Goal: Use online tool/utility: Utilize a website feature to perform a specific function

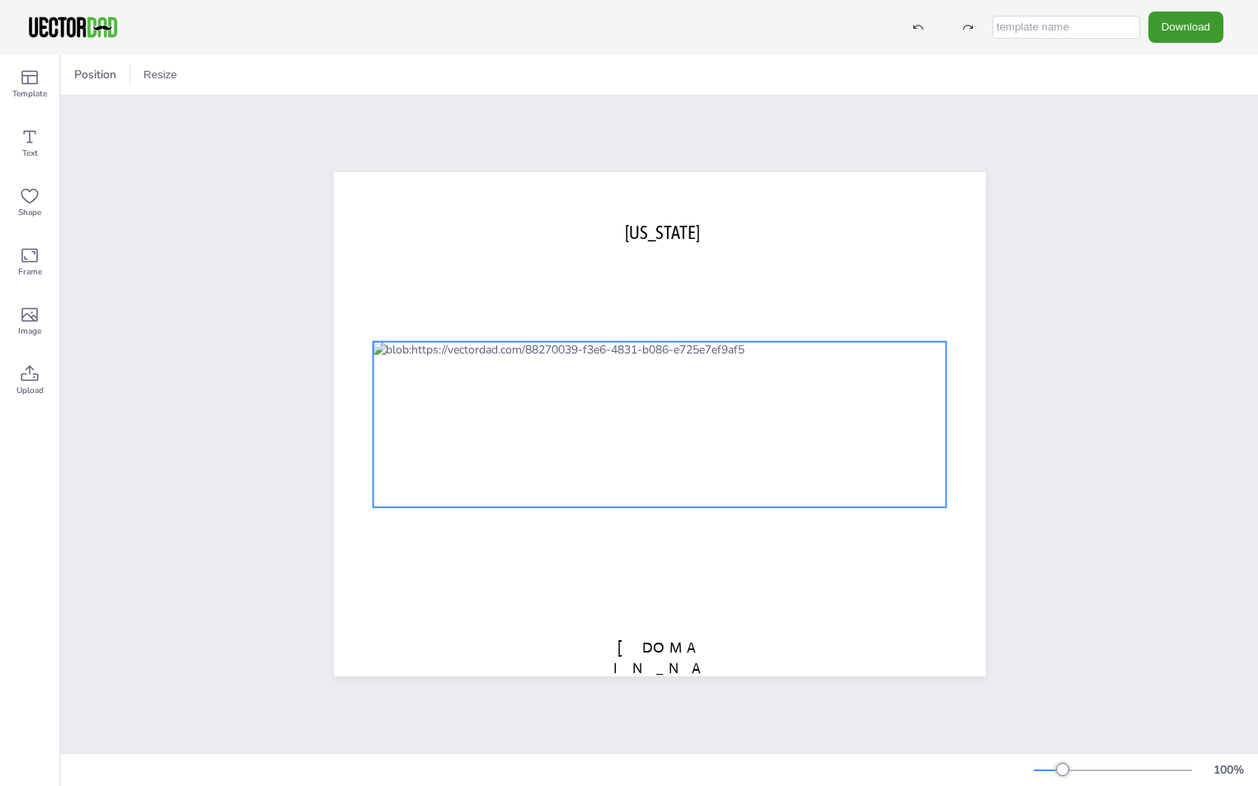
click at [597, 496] on div at bounding box center [660, 425] width 574 height 166
click at [678, 299] on icon at bounding box center [686, 309] width 20 height 20
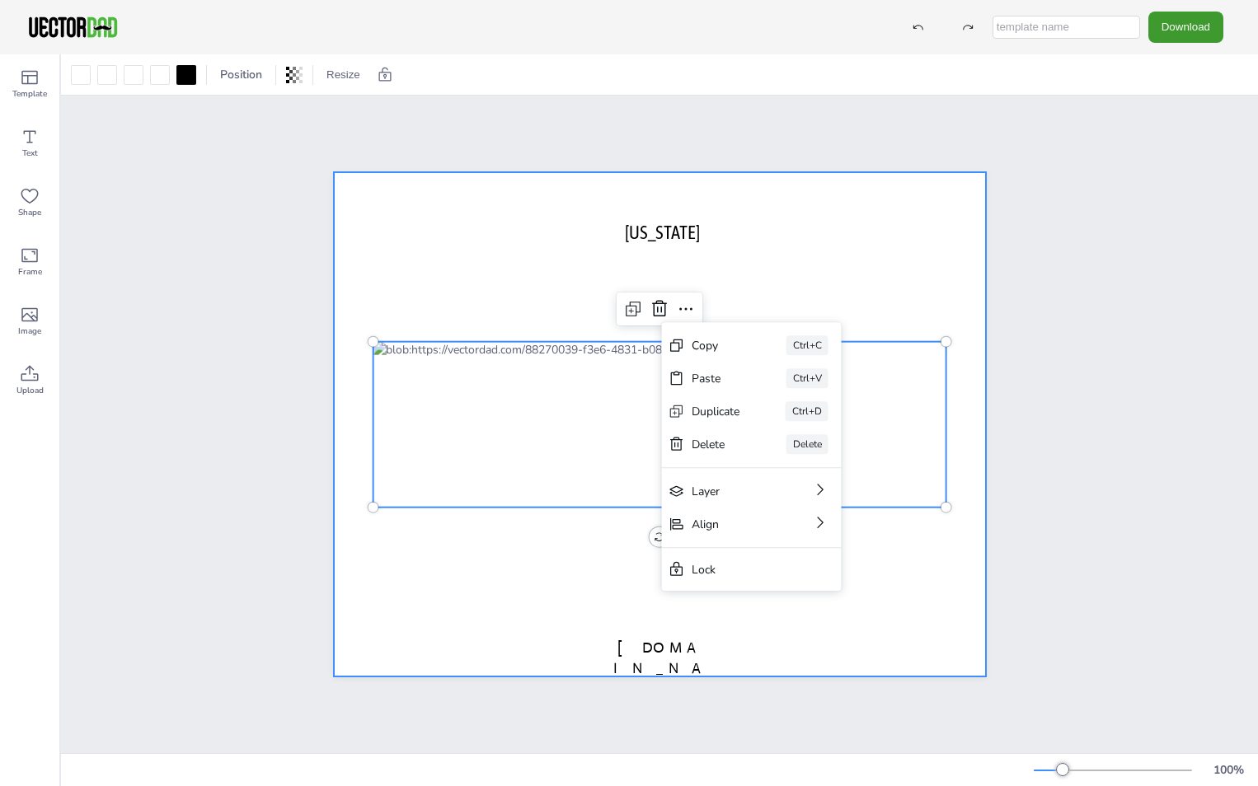
click at [544, 284] on div at bounding box center [660, 424] width 652 height 505
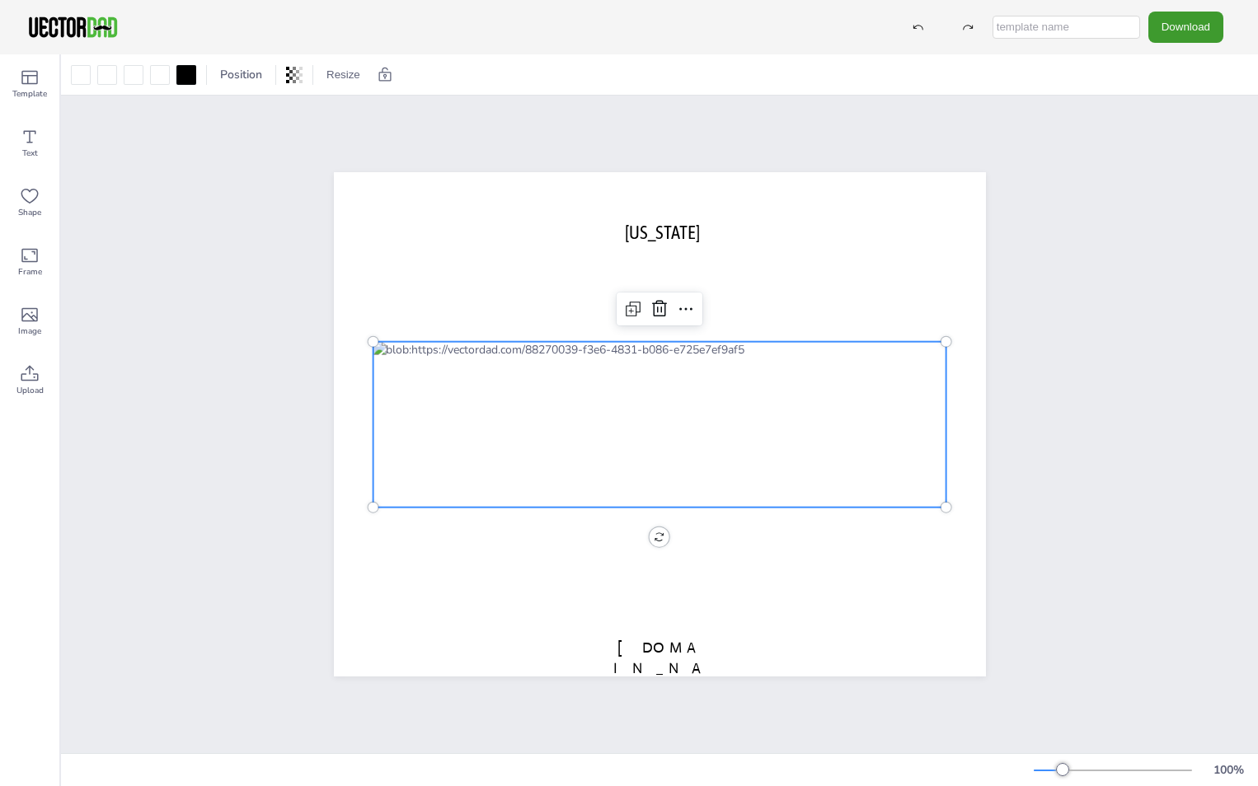
click at [401, 444] on div at bounding box center [660, 425] width 574 height 166
click at [677, 300] on icon at bounding box center [686, 309] width 20 height 20
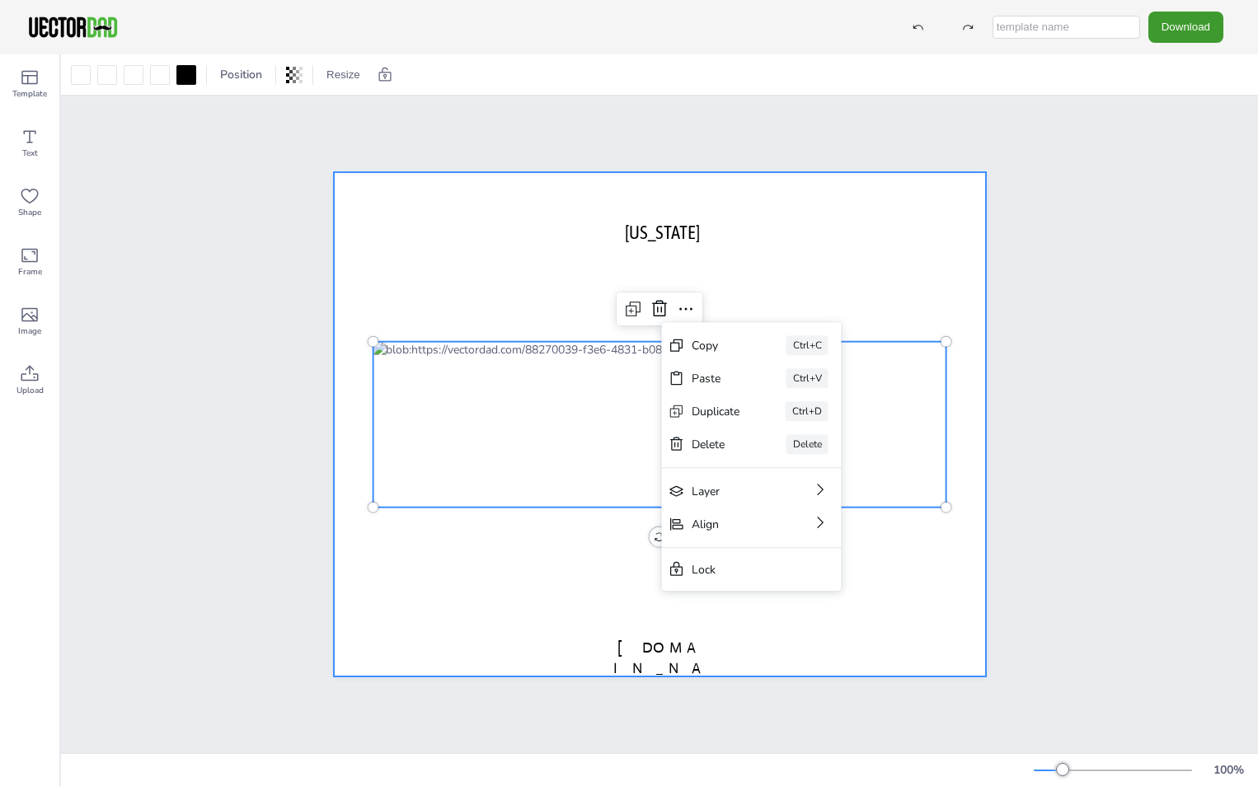
click at [498, 532] on div at bounding box center [660, 424] width 652 height 505
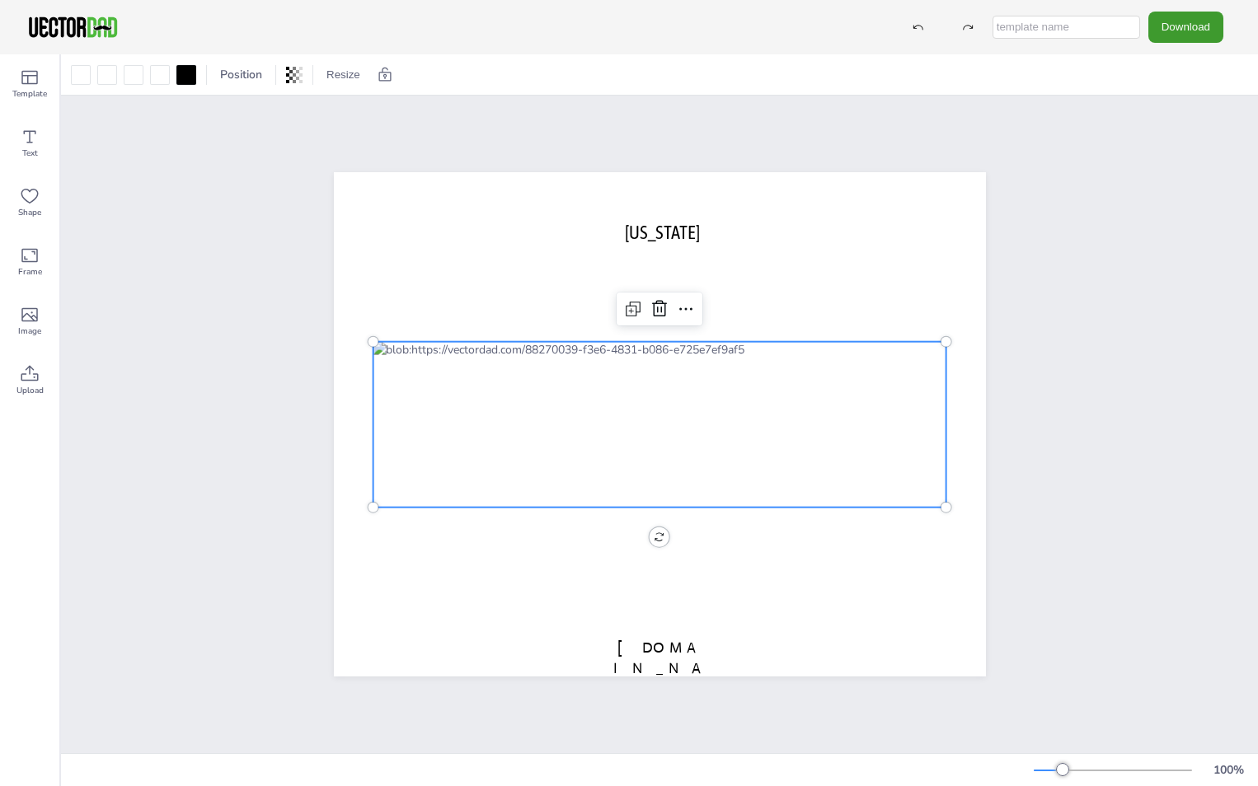
click at [494, 481] on div at bounding box center [660, 425] width 574 height 166
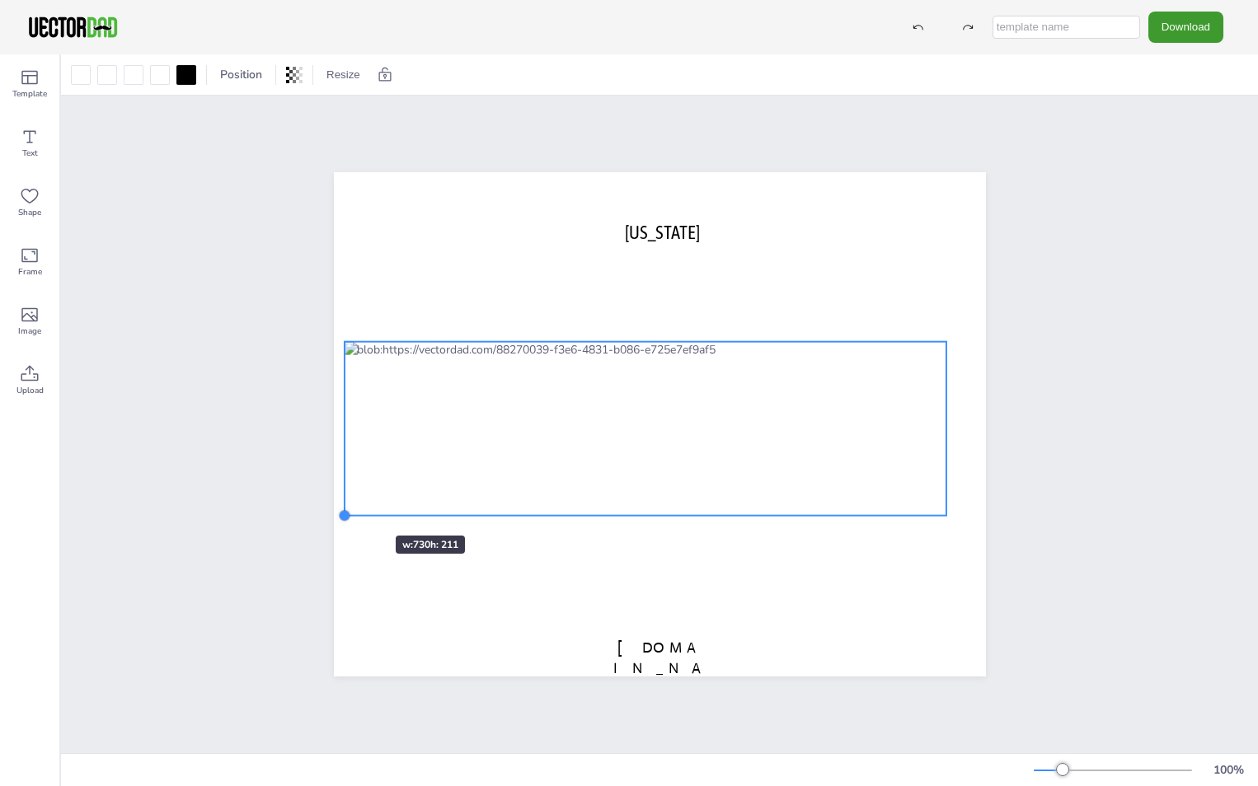
drag, startPoint x: 360, startPoint y: 498, endPoint x: 346, endPoint y: 506, distance: 16.3
click at [346, 506] on div "[US_STATE] [DOMAIN_NAME]" at bounding box center [660, 424] width 652 height 505
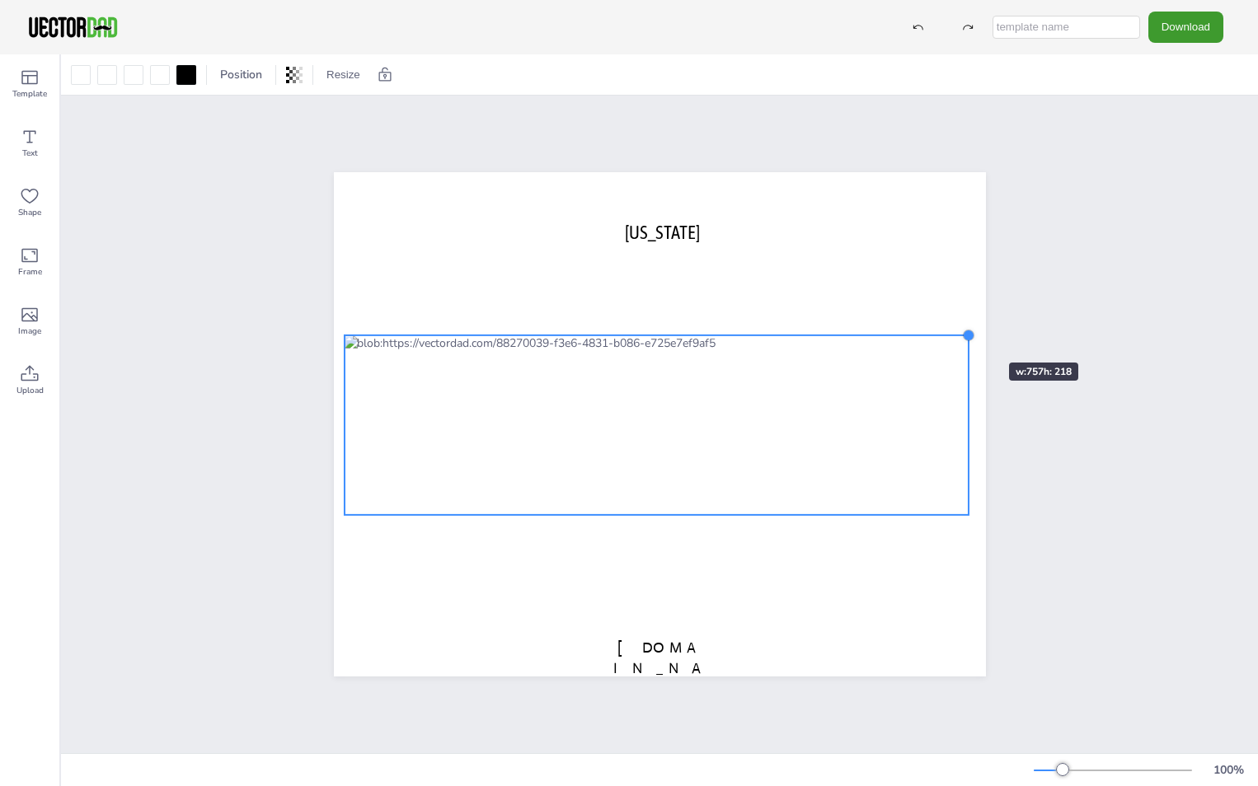
drag, startPoint x: 945, startPoint y: 335, endPoint x: 958, endPoint y: 334, distance: 13.2
click at [962, 334] on div at bounding box center [968, 335] width 13 height 13
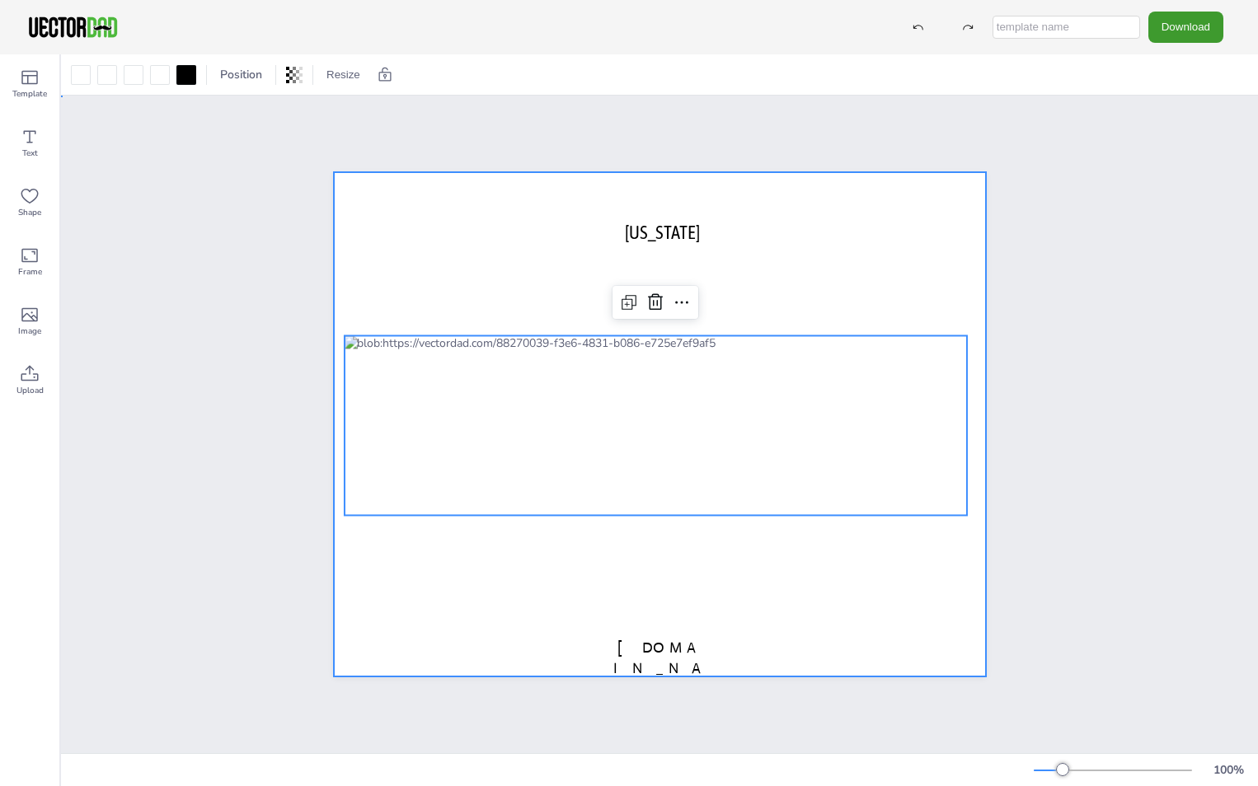
click at [552, 554] on div at bounding box center [660, 424] width 652 height 505
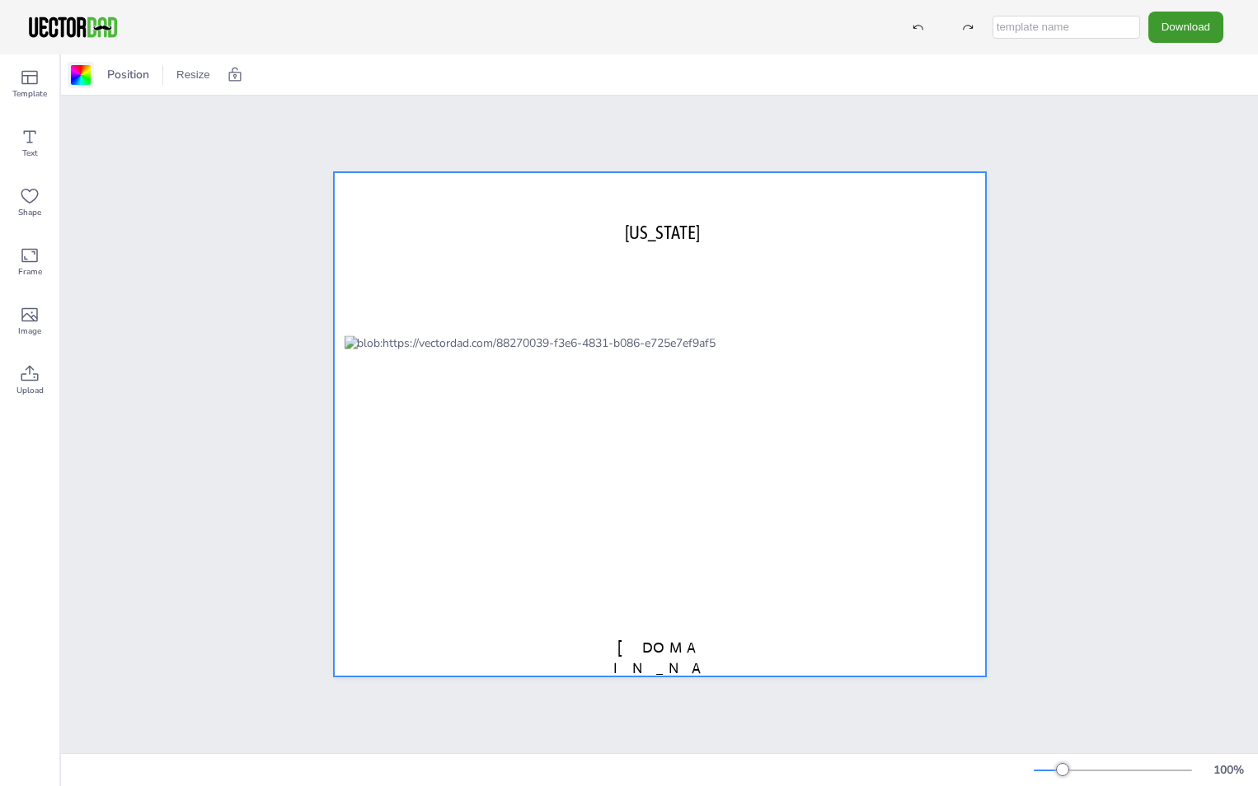
click at [87, 77] on div at bounding box center [81, 75] width 20 height 20
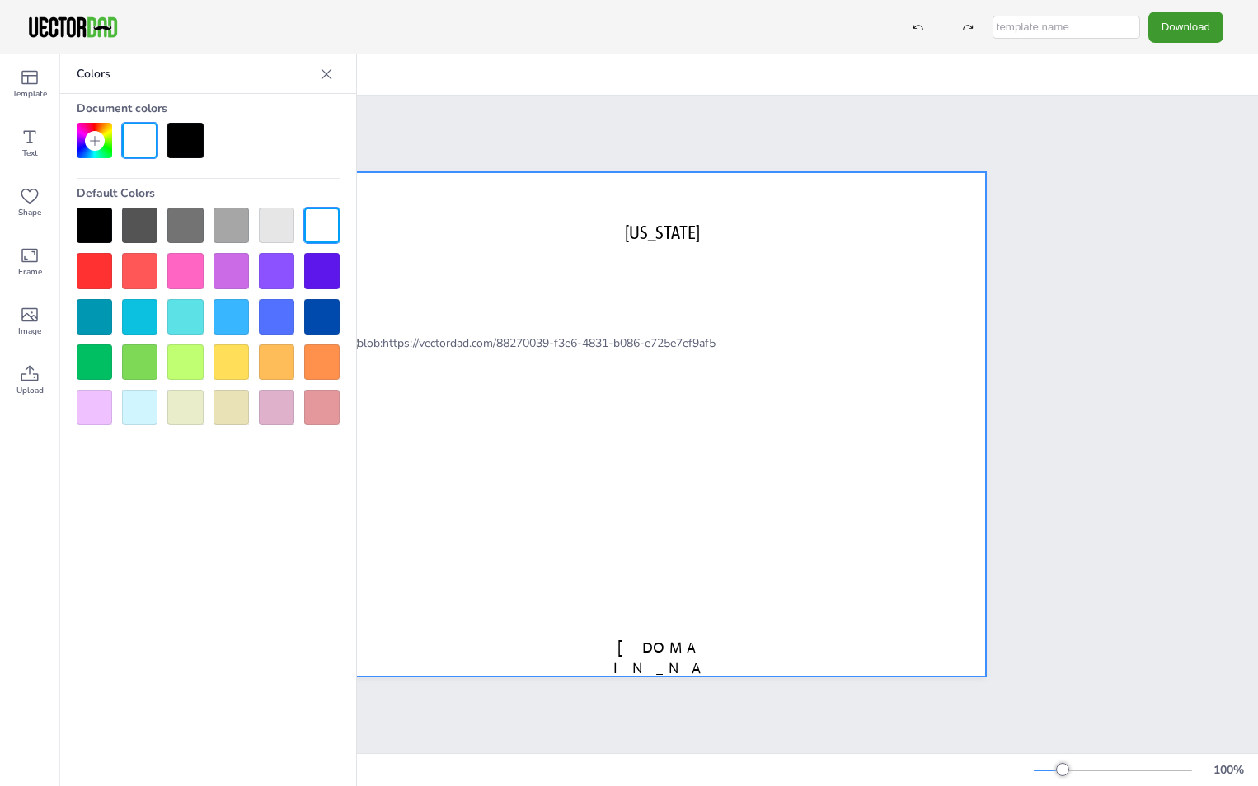
click at [96, 261] on div at bounding box center [94, 270] width 35 height 35
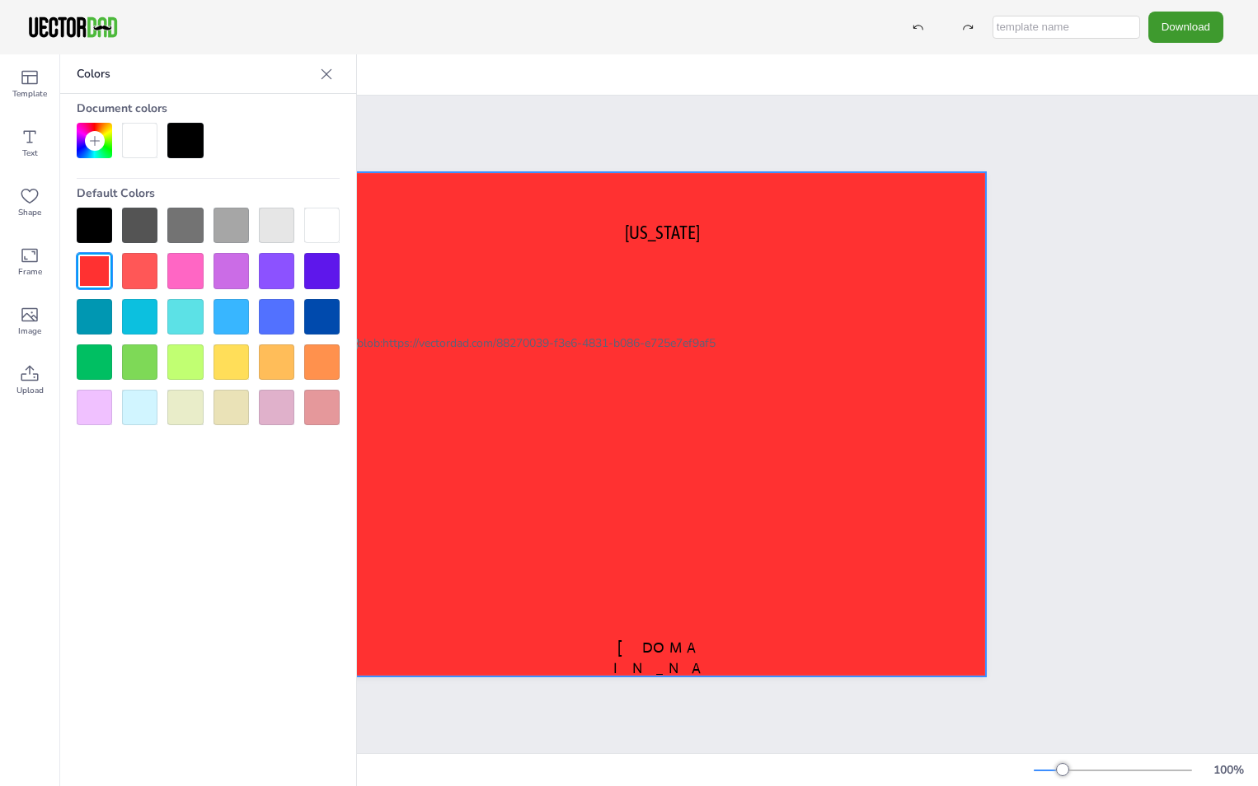
click at [332, 224] on div at bounding box center [321, 225] width 35 height 35
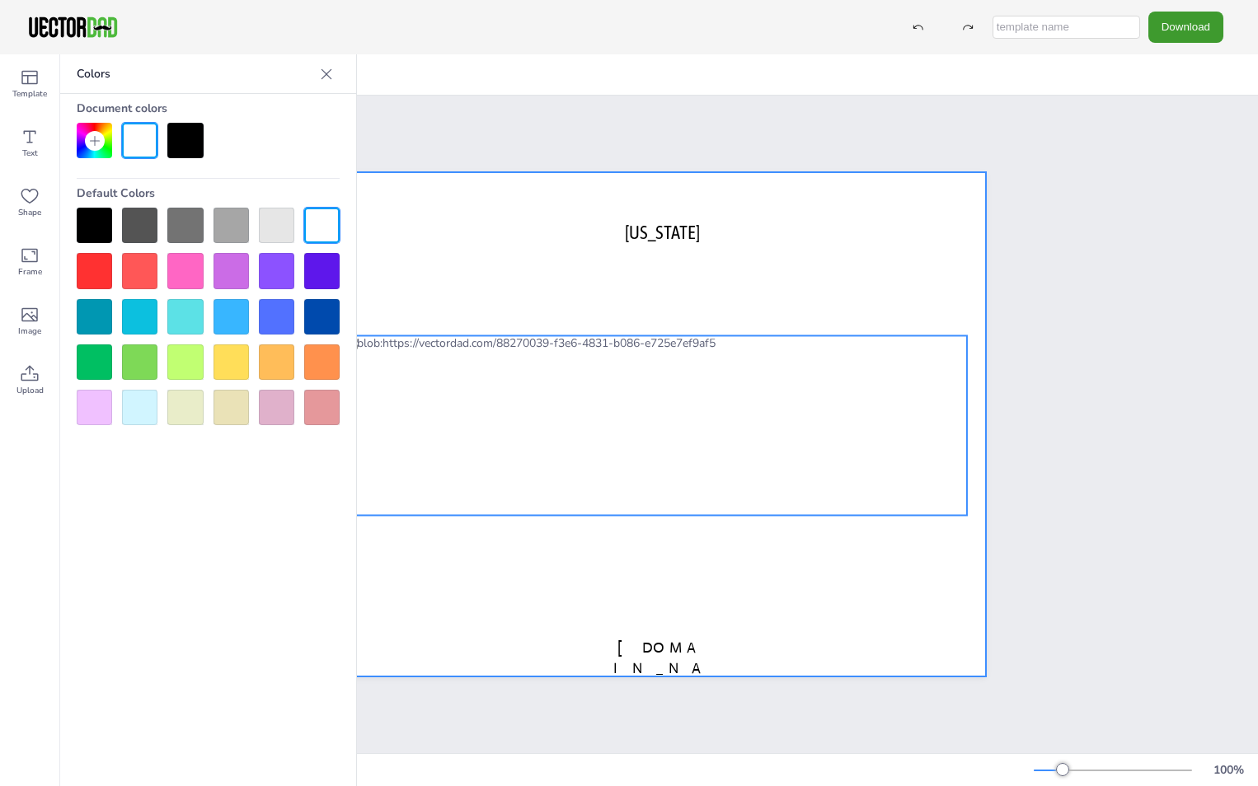
click at [394, 419] on div at bounding box center [655, 426] width 622 height 180
click at [725, 276] on div at bounding box center [660, 424] width 652 height 505
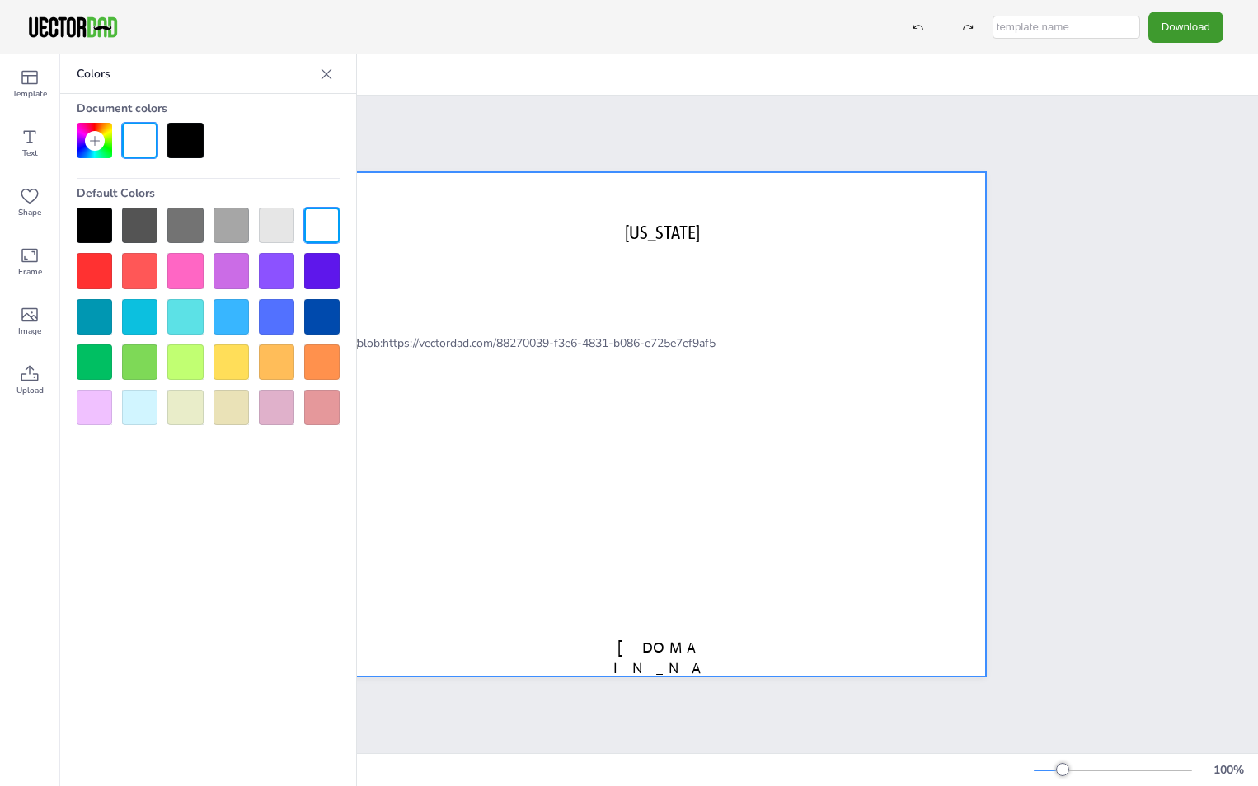
click at [321, 75] on icon at bounding box center [326, 74] width 16 height 16
